Goal: Find specific page/section: Find specific page/section

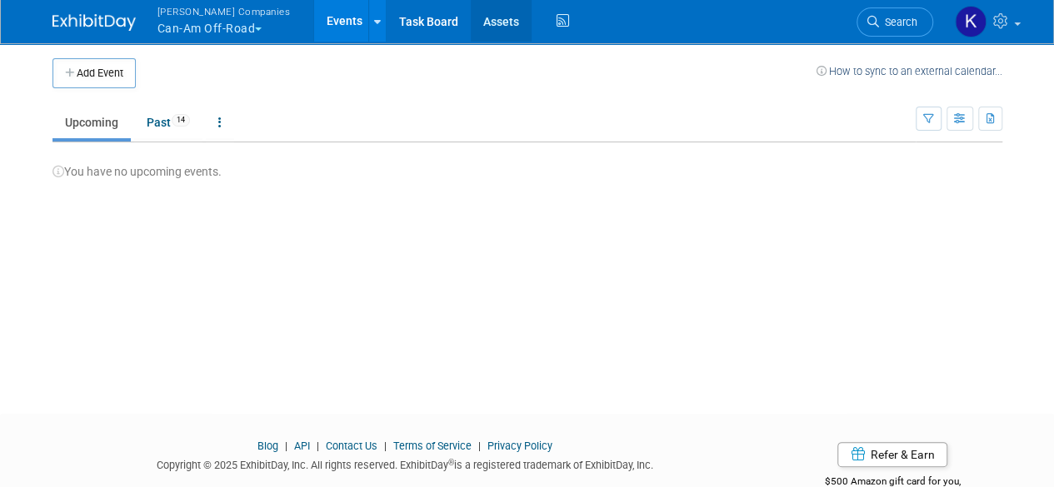
click at [486, 32] on link "Assets" at bounding box center [501, 21] width 61 height 42
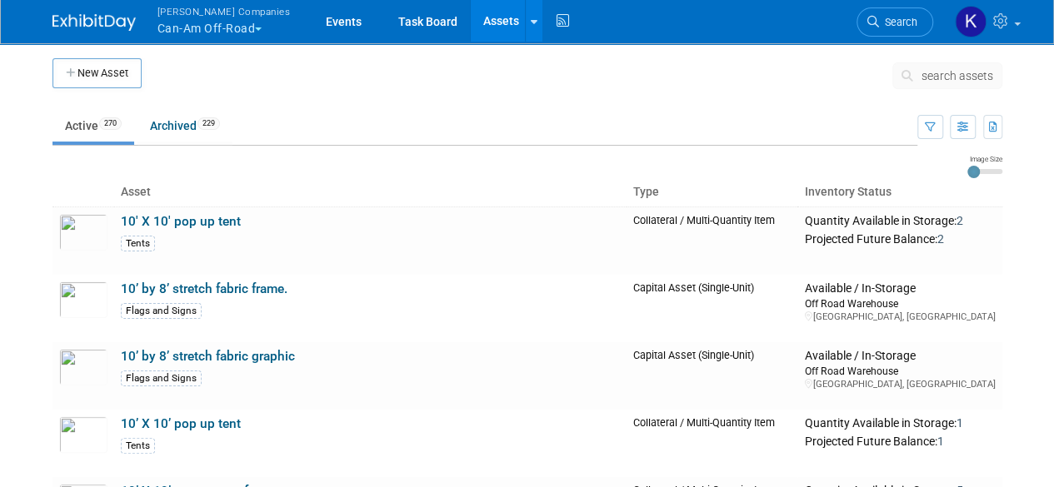
click at [950, 76] on span "search assets" at bounding box center [958, 75] width 72 height 13
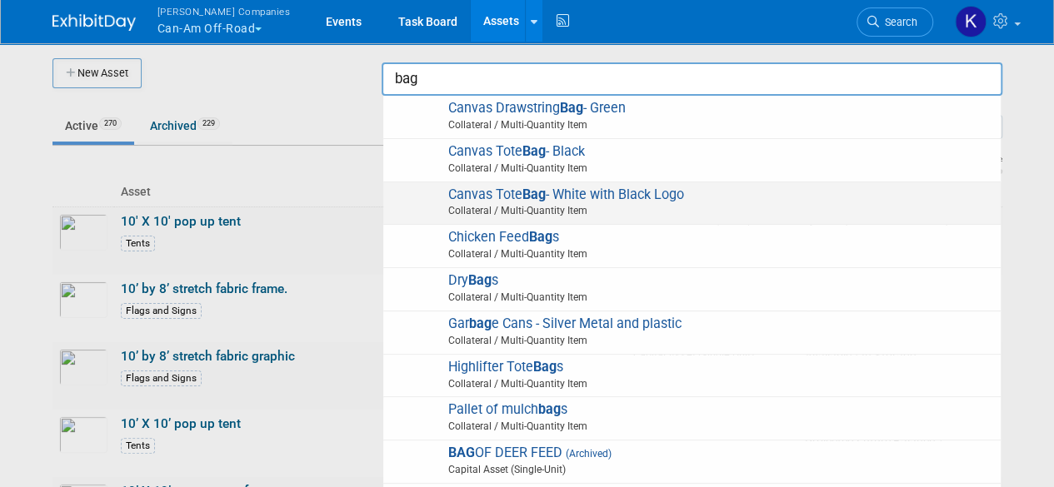
click at [636, 197] on span "Canvas Tote Bag - White with Black Logo Collateral / Multi-Quantity Item" at bounding box center [692, 204] width 601 height 34
type input "Canvas Tote Bag - White with Black Logo"
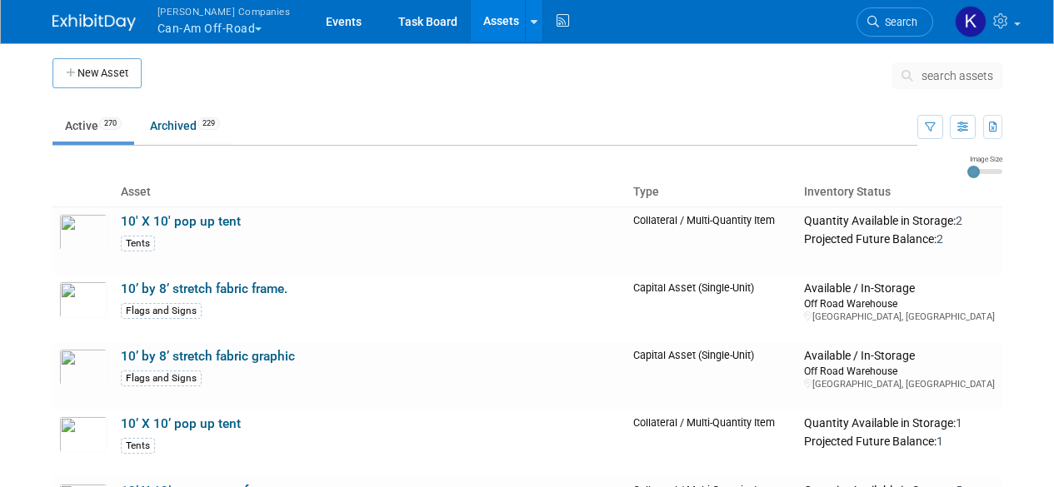
click at [937, 74] on span "search assets" at bounding box center [958, 75] width 72 height 13
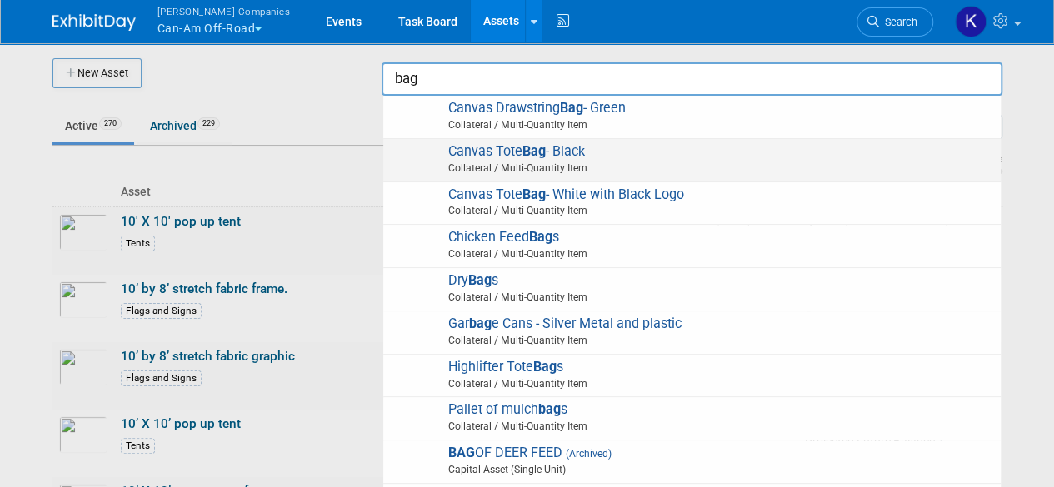
click at [600, 162] on span "Collateral / Multi-Quantity Item" at bounding box center [695, 168] width 596 height 15
type input "Canvas Tote Bag - Black"
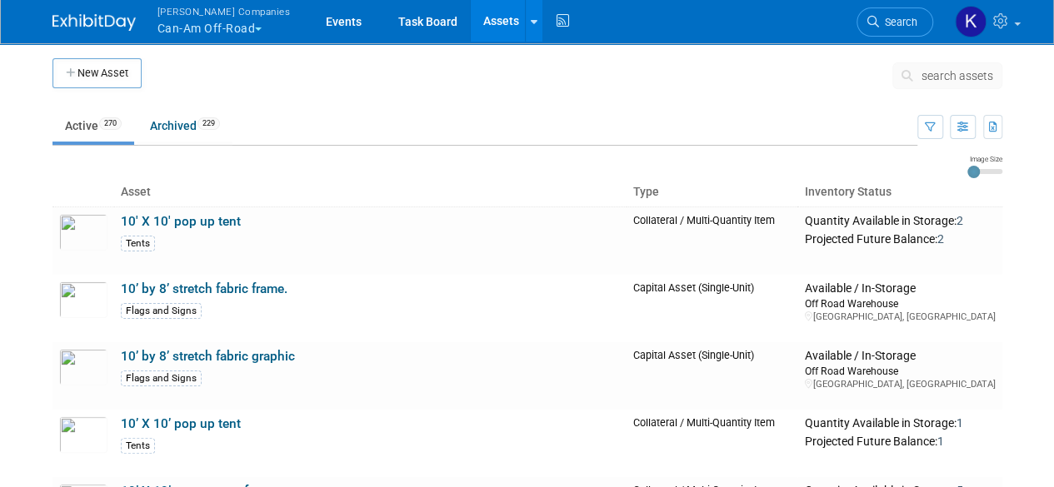
click at [920, 69] on button "search assets" at bounding box center [947, 75] width 110 height 27
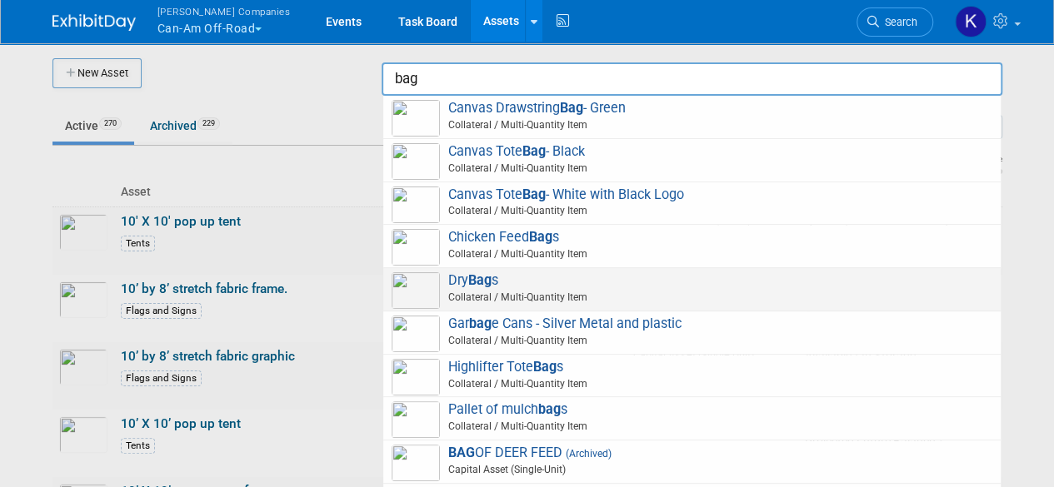
click at [525, 281] on span "Dry Bag s Collateral / Multi-Quantity Item" at bounding box center [692, 289] width 601 height 34
type input "Dry Bags"
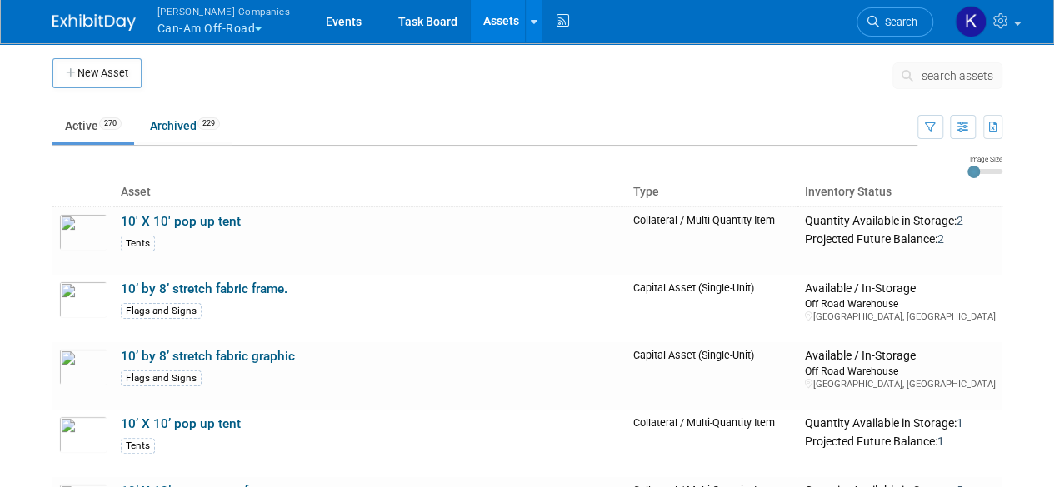
click at [906, 12] on link "Search" at bounding box center [895, 21] width 77 height 29
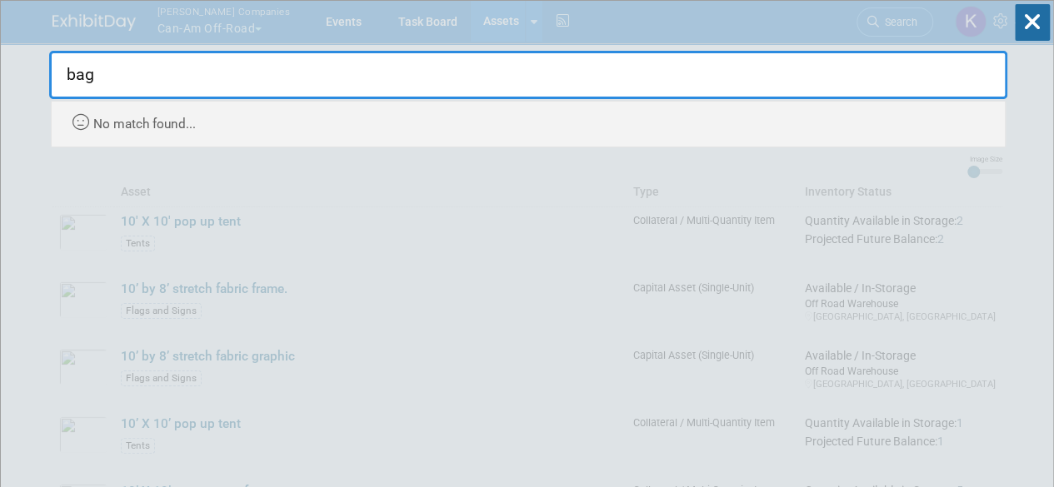
type input "bag"
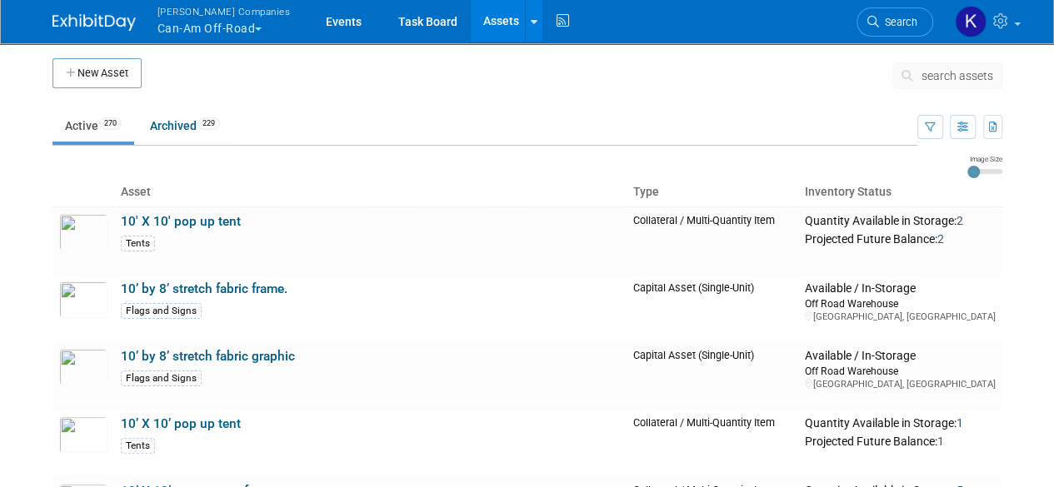
click at [965, 85] on button "search assets" at bounding box center [947, 75] width 110 height 27
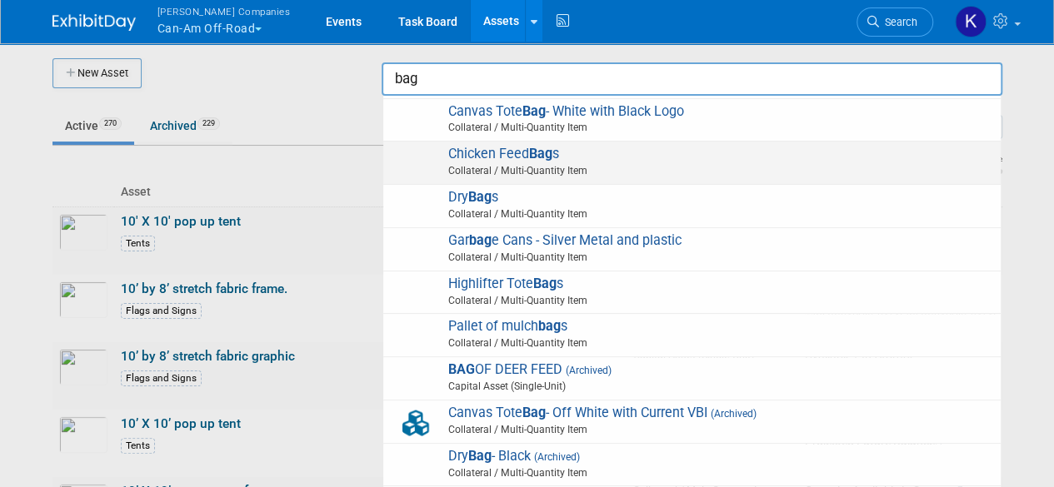
scroll to position [167, 0]
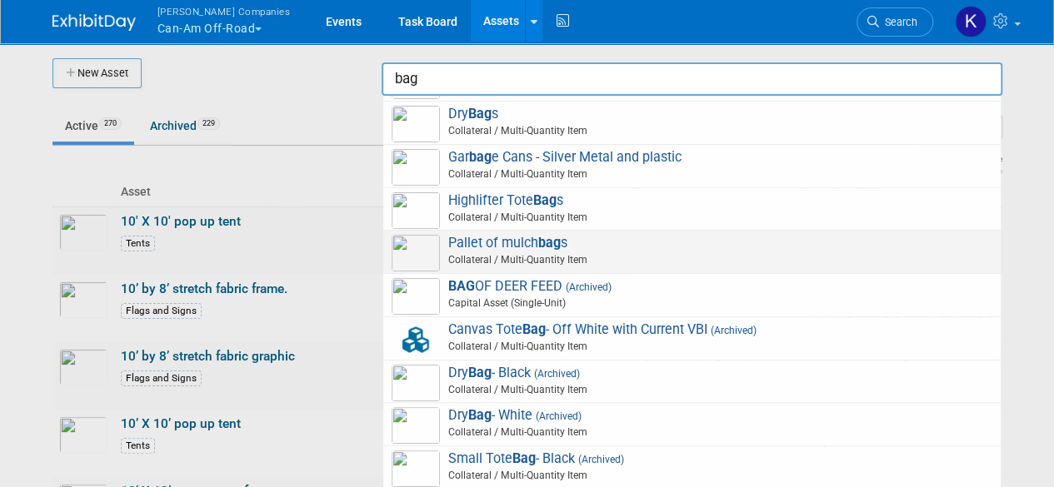
click at [616, 249] on span "Pallet of mulch bag s Collateral / Multi-Quantity Item" at bounding box center [692, 252] width 601 height 34
type input "Pallet of mulch bags"
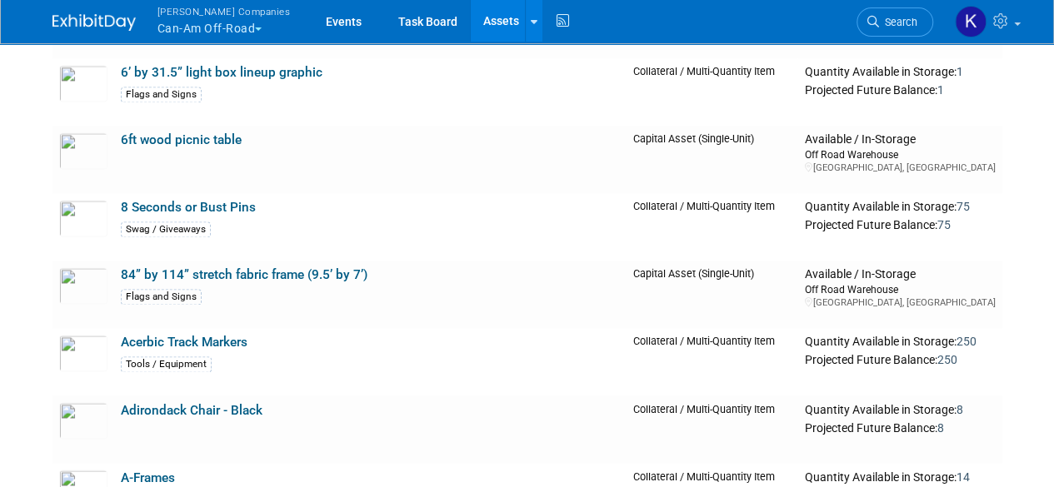
scroll to position [1167, 0]
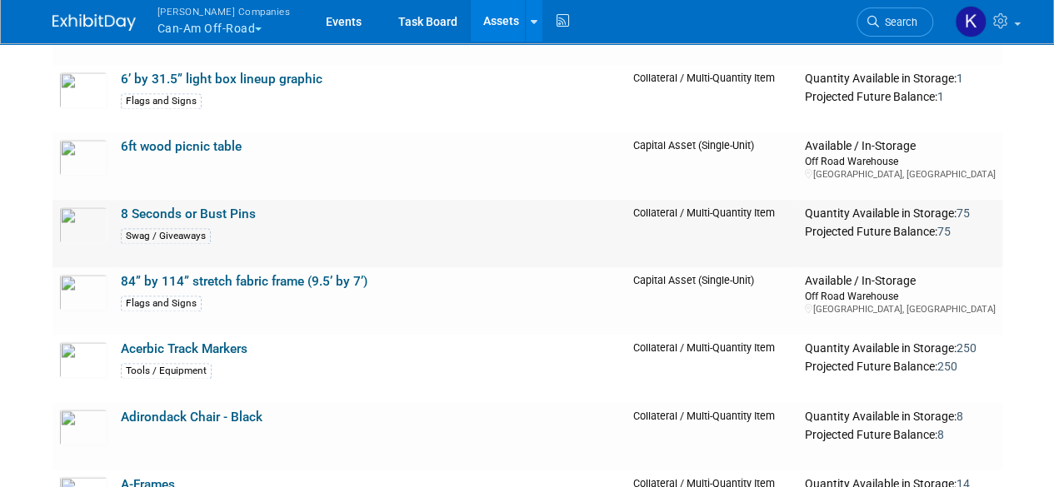
click at [195, 213] on link "8 Seconds or Bust Pins" at bounding box center [188, 214] width 135 height 15
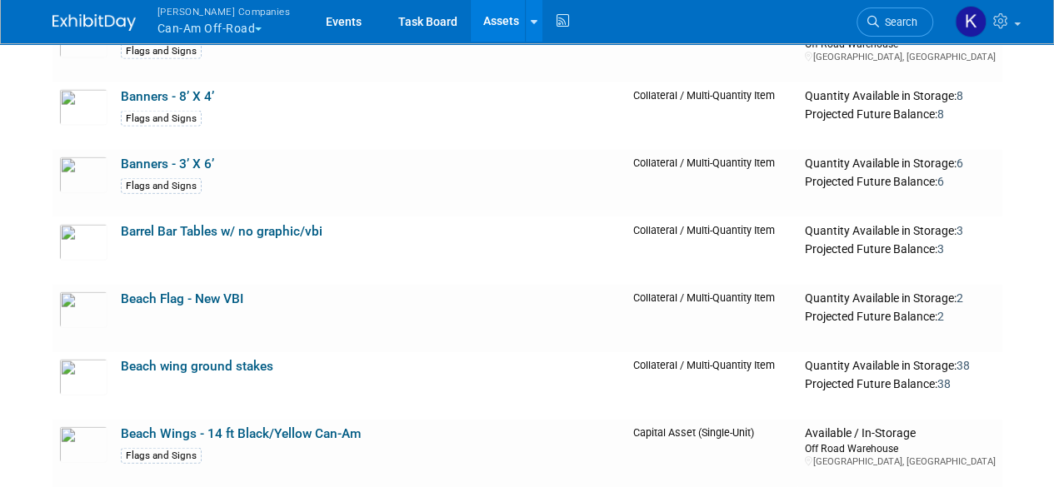
scroll to position [1917, 0]
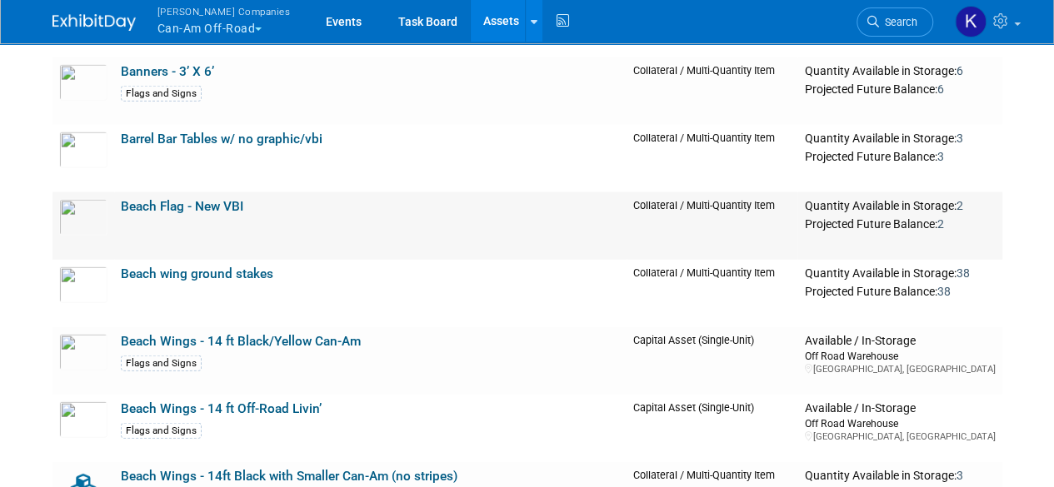
click at [238, 203] on link "Beach Flag - New VBI" at bounding box center [182, 206] width 122 height 15
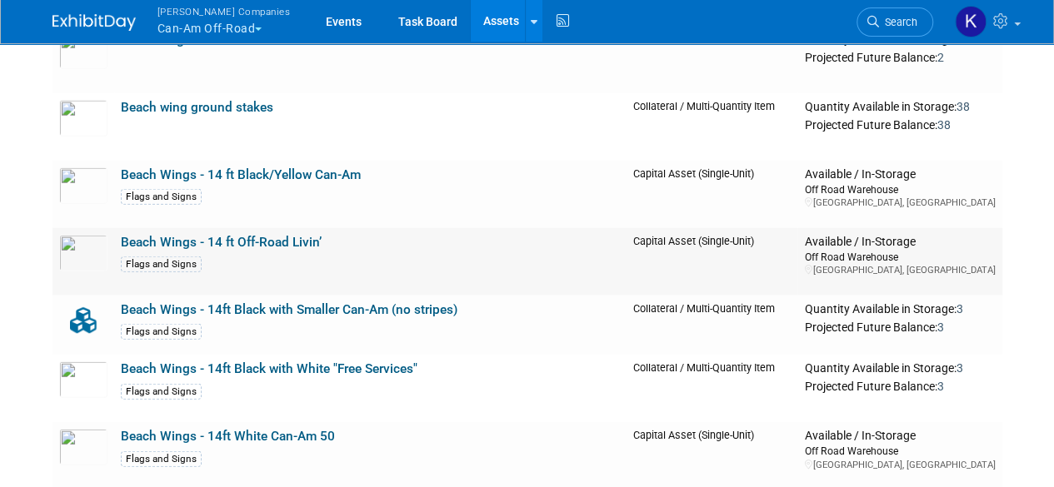
scroll to position [2250, 0]
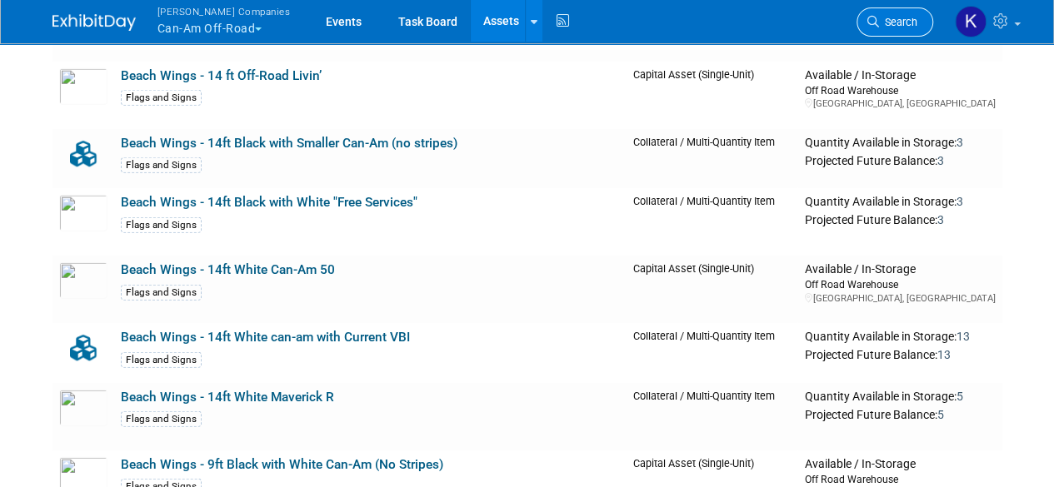
click at [900, 26] on span "Search" at bounding box center [898, 22] width 38 height 12
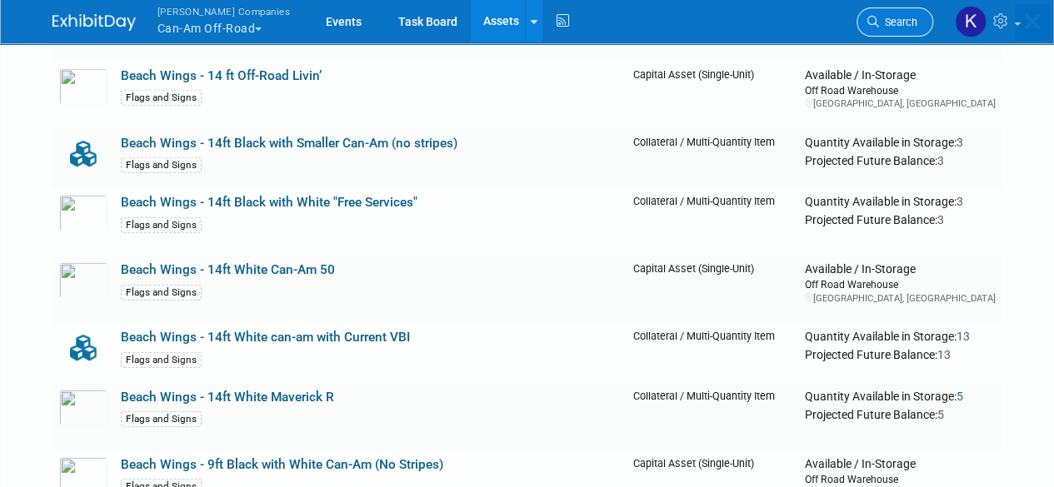
scroll to position [0, 0]
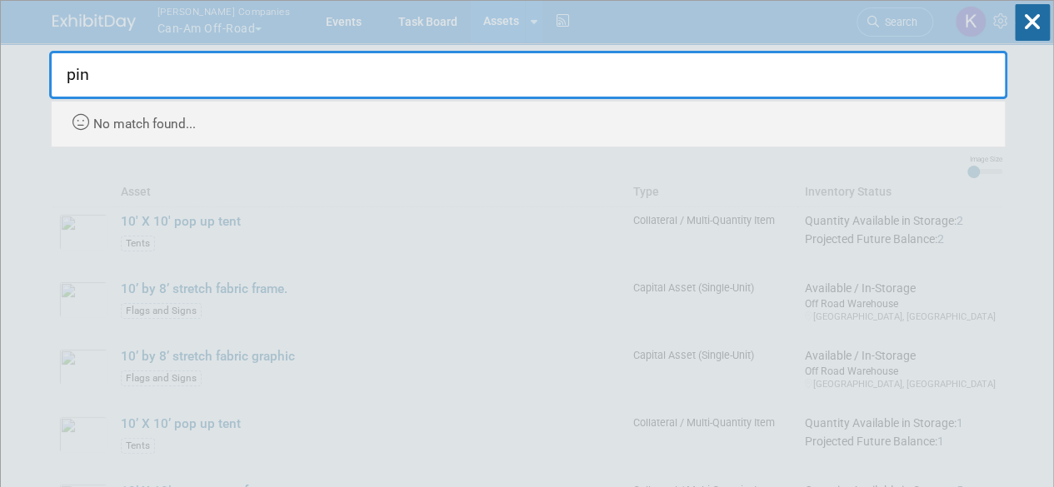
type input "pin"
drag, startPoint x: 515, startPoint y: 194, endPoint x: 678, endPoint y: 208, distance: 163.9
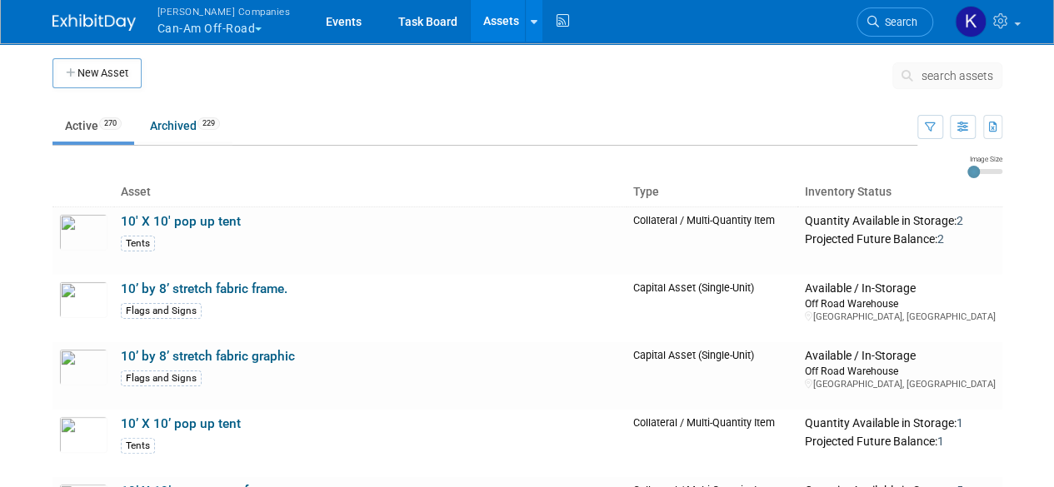
click at [947, 73] on span "search assets" at bounding box center [958, 75] width 72 height 13
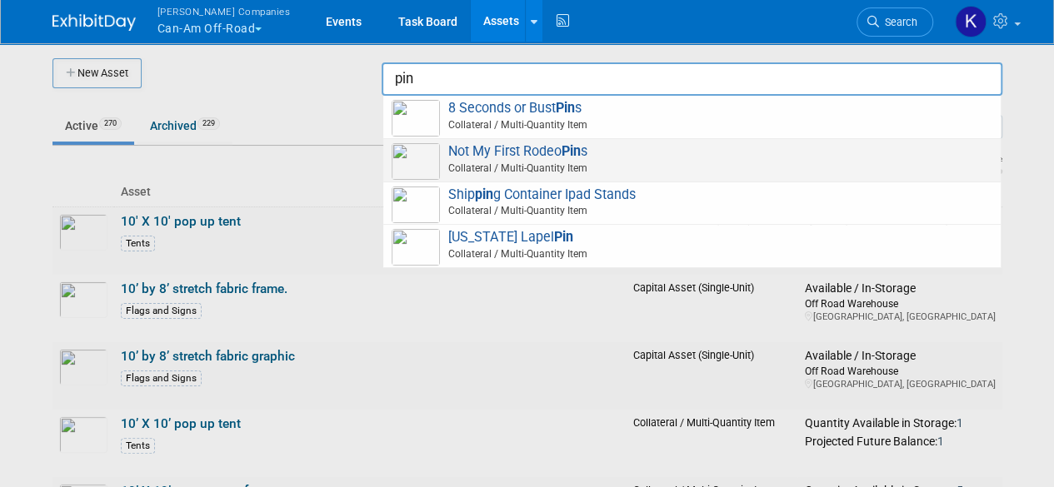
click at [548, 167] on span "Collateral / Multi-Quantity Item" at bounding box center [695, 168] width 596 height 15
type input "Not My First Rodeo Pins"
